Goal: Task Accomplishment & Management: Manage account settings

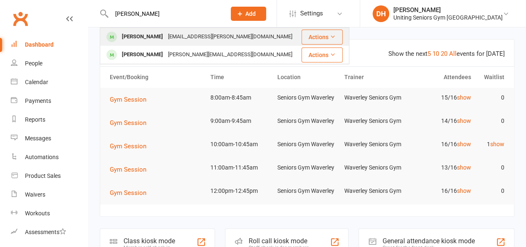
type input "[PERSON_NAME]"
click at [166, 32] on div "[EMAIL_ADDRESS][PERSON_NAME][DOMAIN_NAME]" at bounding box center [230, 37] width 129 height 12
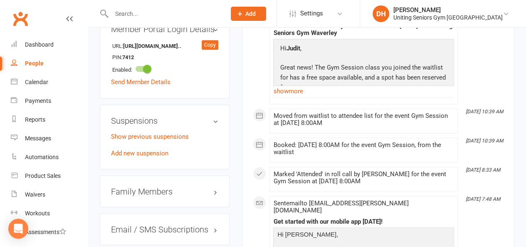
scroll to position [694, 0]
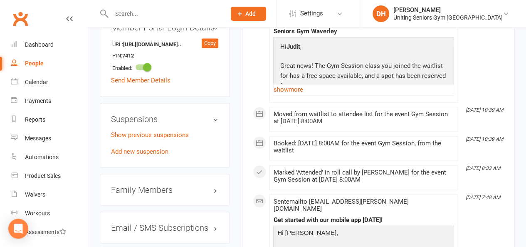
click at [151, 129] on div "Show previous suspensions Add new suspension" at bounding box center [164, 142] width 107 height 27
click at [152, 147] on link "Add new suspension" at bounding box center [139, 150] width 57 height 7
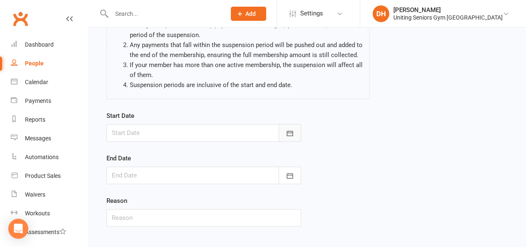
click at [292, 129] on icon "button" at bounding box center [290, 133] width 8 height 8
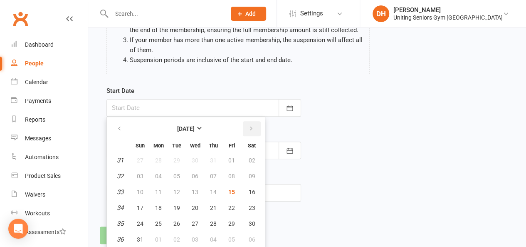
click at [251, 128] on icon "button" at bounding box center [251, 128] width 6 height 7
click at [257, 174] on button "13" at bounding box center [251, 175] width 21 height 15
type input "[DATE]"
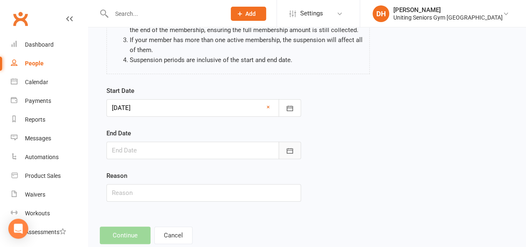
click at [283, 155] on button "button" at bounding box center [290, 149] width 22 height 17
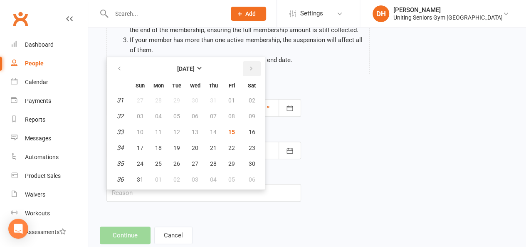
click at [251, 70] on icon "button" at bounding box center [251, 68] width 6 height 7
click at [225, 129] on button "17" at bounding box center [231, 131] width 17 height 15
type input "[DATE]"
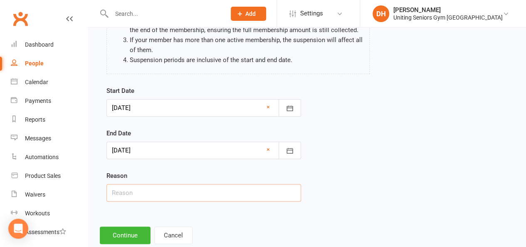
click at [178, 184] on input "text" at bounding box center [203, 192] width 195 height 17
type input "Holiday"
click at [420, 135] on div "Start Date [DATE] [DATE] Sun Mon Tue Wed Thu Fri Sat 36 31 01 02 03 04 05 06 37…" at bounding box center [307, 149] width 414 height 127
click at [137, 232] on button "Continue" at bounding box center [125, 234] width 51 height 17
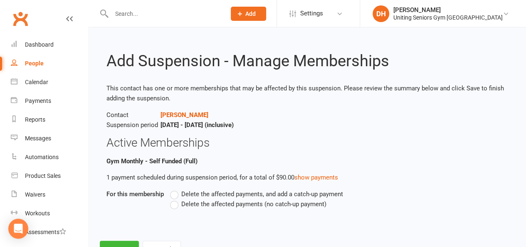
scroll to position [34, 0]
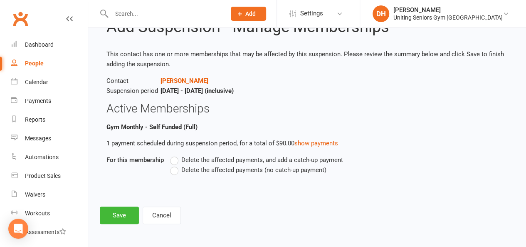
click at [206, 159] on span "Delete the affected payments, and add a catch-up payment" at bounding box center [262, 159] width 162 height 9
click at [176, 155] on input "Delete the affected payments, and add a catch-up payment" at bounding box center [172, 155] width 5 height 0
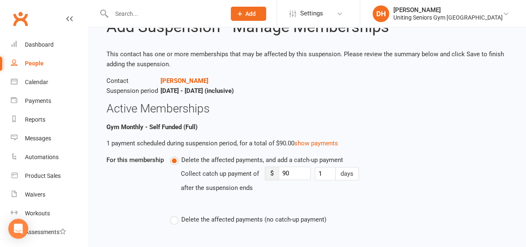
scroll to position [84, 0]
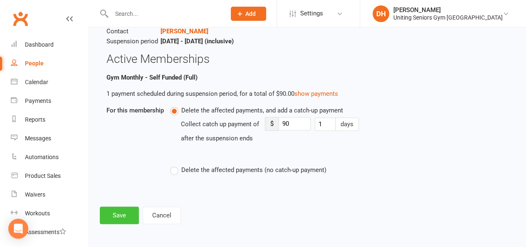
click at [126, 213] on button "Save" at bounding box center [119, 214] width 39 height 17
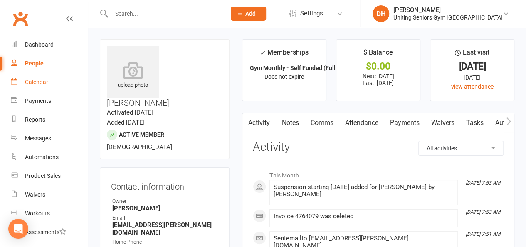
click at [43, 77] on link "Calendar" at bounding box center [49, 82] width 77 height 19
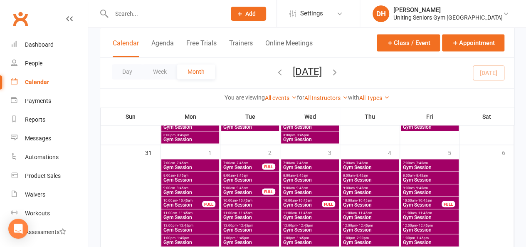
scroll to position [691, 0]
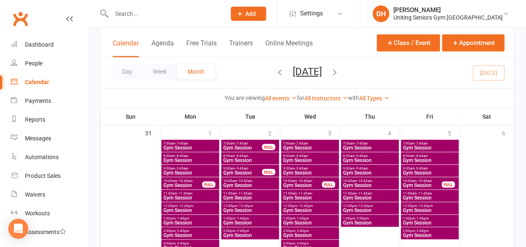
click at [359, 218] on span "- 2:00pm" at bounding box center [362, 218] width 14 height 4
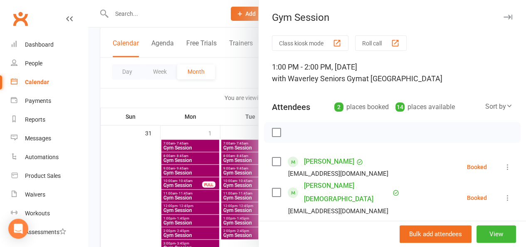
click at [235, 78] on div at bounding box center [307, 123] width 438 height 247
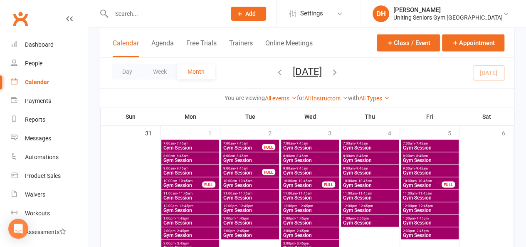
click at [374, 204] on span "12:00pm - 12:45pm" at bounding box center [370, 205] width 54 height 4
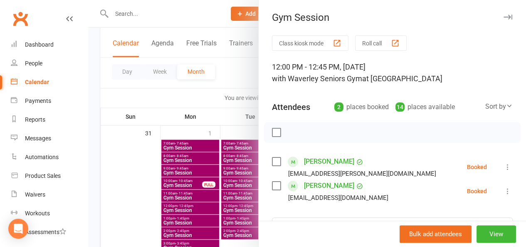
click at [239, 71] on div at bounding box center [307, 123] width 438 height 247
